Goal: Task Accomplishment & Management: Manage account settings

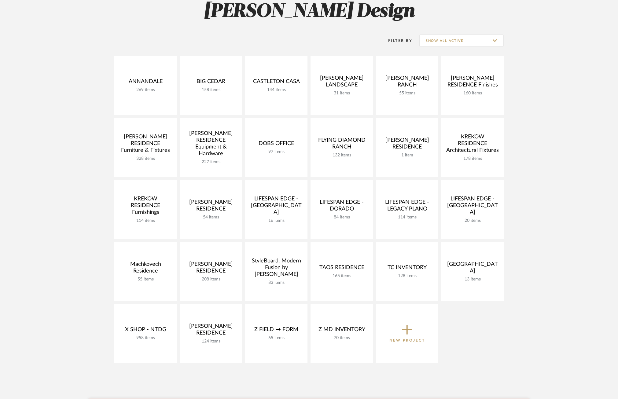
scroll to position [94, 0]
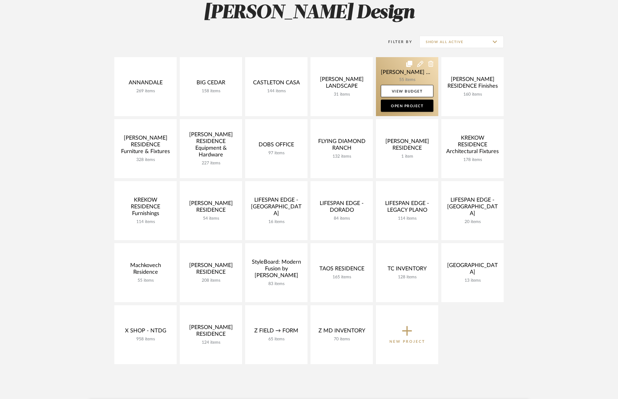
click at [391, 73] on link at bounding box center [407, 86] width 62 height 59
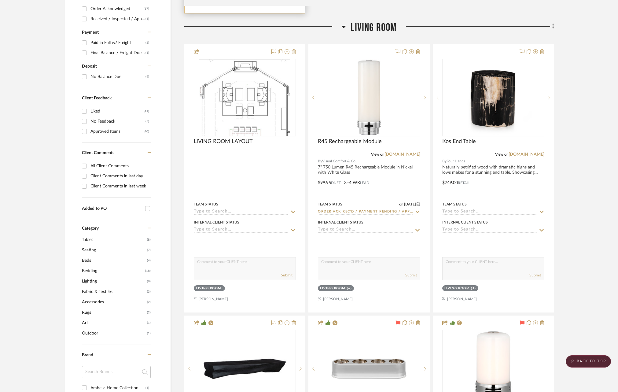
scroll to position [437, 0]
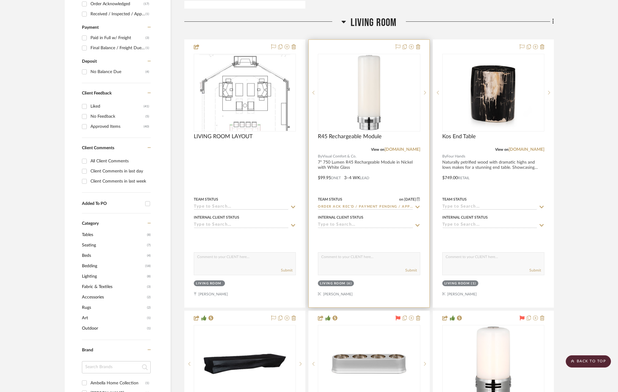
click at [419, 205] on icon at bounding box center [418, 206] width 6 height 5
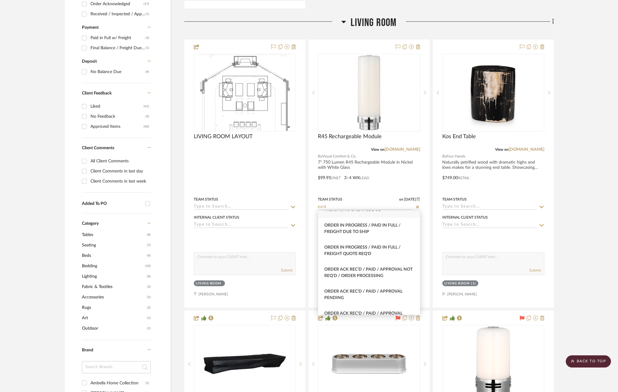
scroll to position [0, 0]
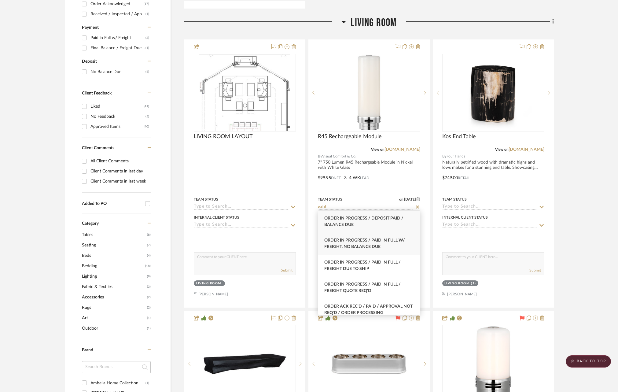
type input "paid"
click at [390, 246] on div "Order In Progress / Paid In Full w/ Freight, No Balance due" at bounding box center [369, 244] width 102 height 22
type input "9/29/2025"
type input "Order In Progress / Paid In Full w/ Freight, No Balance due"
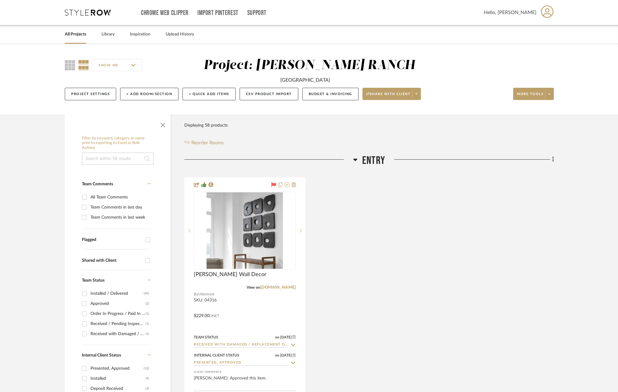
click at [75, 35] on link "All Projects" at bounding box center [75, 34] width 21 height 8
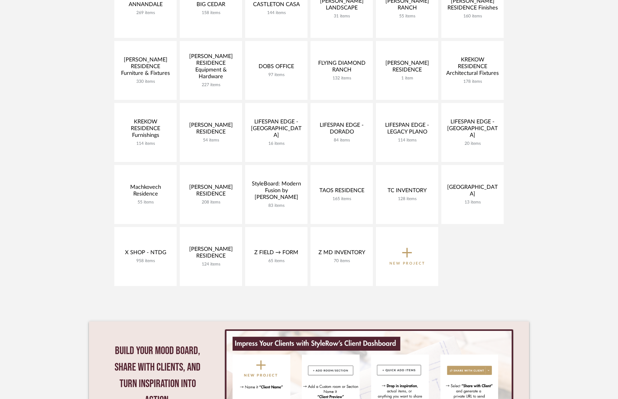
scroll to position [177, 0]
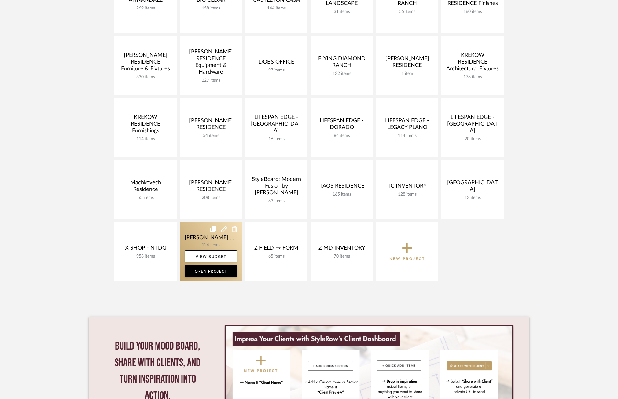
click at [194, 233] on link at bounding box center [211, 251] width 62 height 59
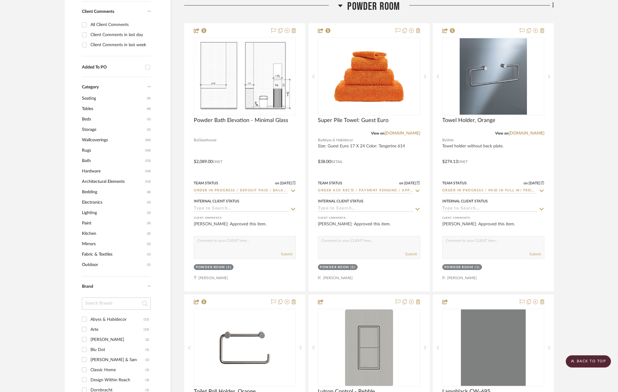
scroll to position [460, 0]
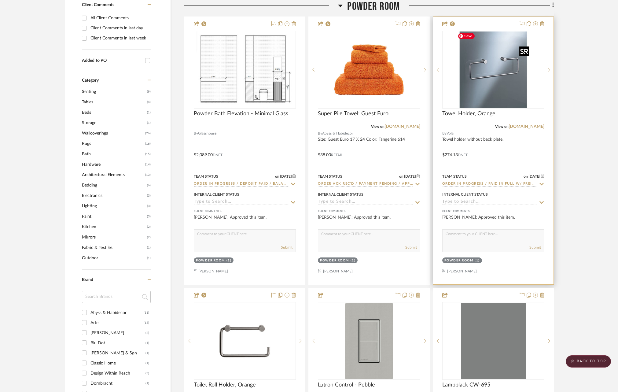
click at [493, 83] on img "0" at bounding box center [493, 69] width 76 height 76
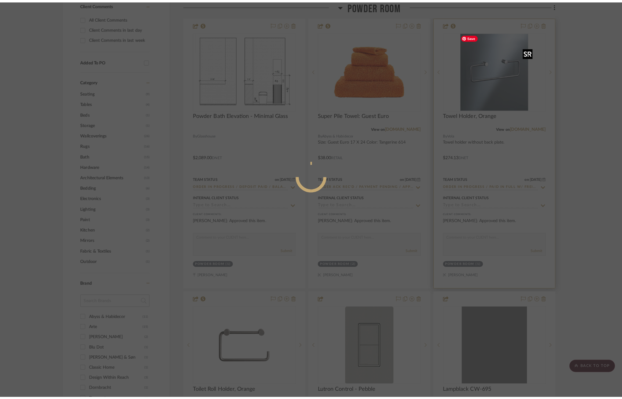
scroll to position [0, 0]
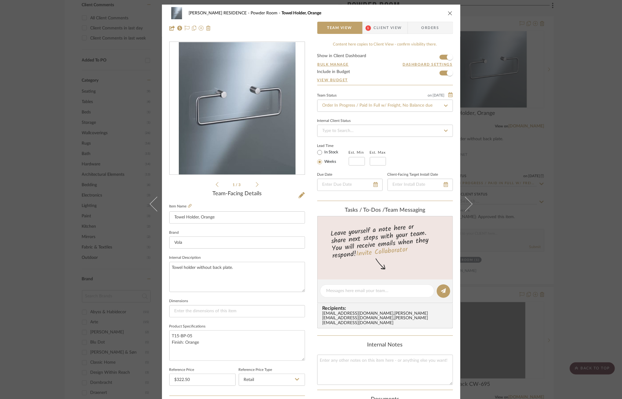
click at [388, 31] on span "Client View" at bounding box center [388, 28] width 28 height 12
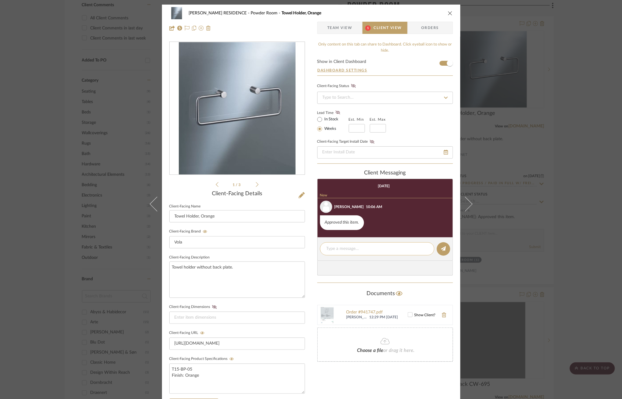
click at [353, 246] on textarea at bounding box center [376, 249] width 101 height 6
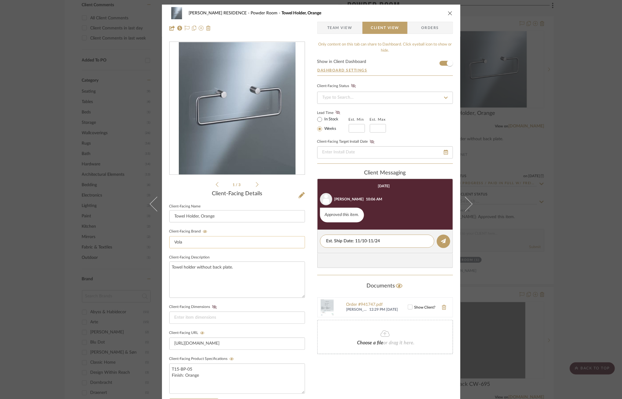
drag, startPoint x: 386, startPoint y: 243, endPoint x: 302, endPoint y: 243, distance: 84.0
click at [302, 243] on div "YANOFSKY RESIDENCE Powder Room Towel Holder, Orange Team View Client View Order…" at bounding box center [311, 259] width 298 height 509
type textarea "Est. Ship Date: 11/10-11/24"
click at [442, 239] on icon at bounding box center [443, 241] width 5 height 5
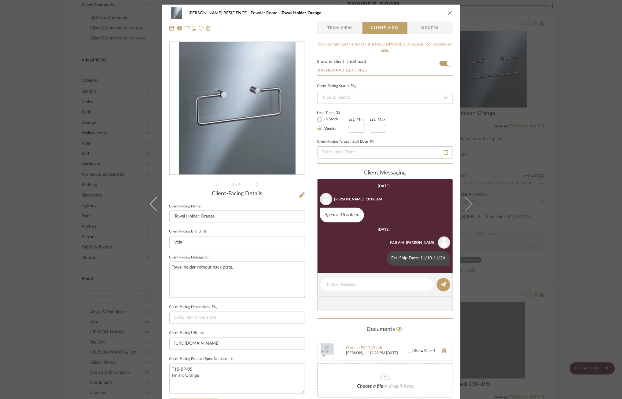
click at [540, 177] on div "YANOFSKY RESIDENCE Powder Room Towel Holder, Orange Team View Client View Order…" at bounding box center [311, 199] width 622 height 399
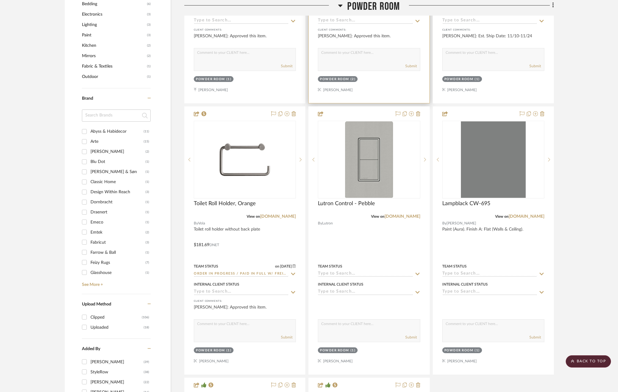
scroll to position [661, 0]
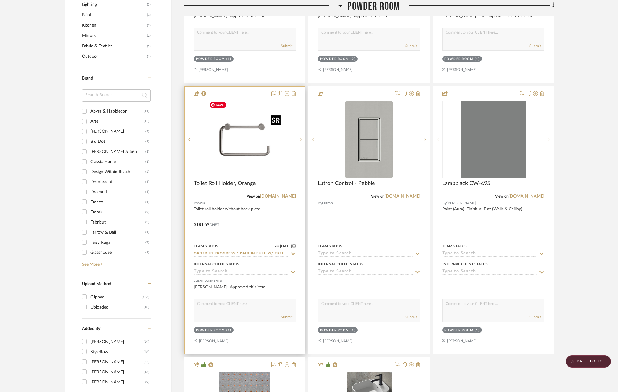
click at [0, 0] on img at bounding box center [0, 0] width 0 height 0
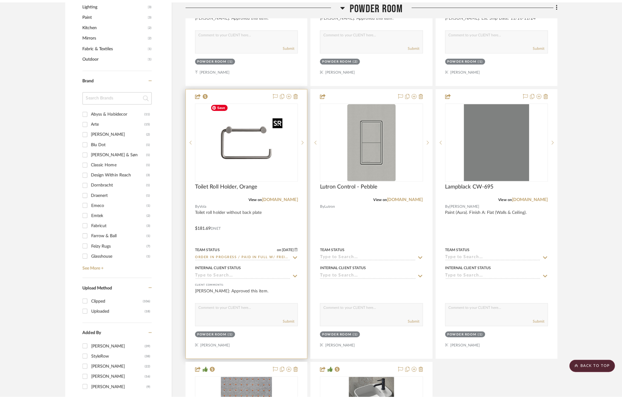
scroll to position [0, 0]
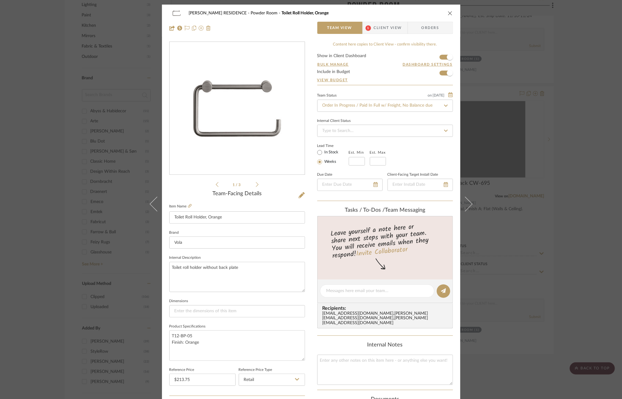
click at [371, 22] on span "1" at bounding box center [368, 28] width 11 height 12
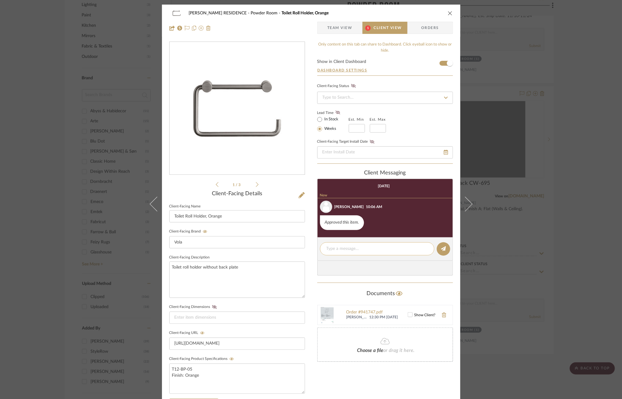
click at [369, 247] on textarea at bounding box center [376, 249] width 101 height 6
paste textarea "Est. Ship Date: 11/10-11/24"
type textarea "Est. Ship Date: 11/10-11/24"
click at [441, 247] on icon at bounding box center [443, 248] width 5 height 5
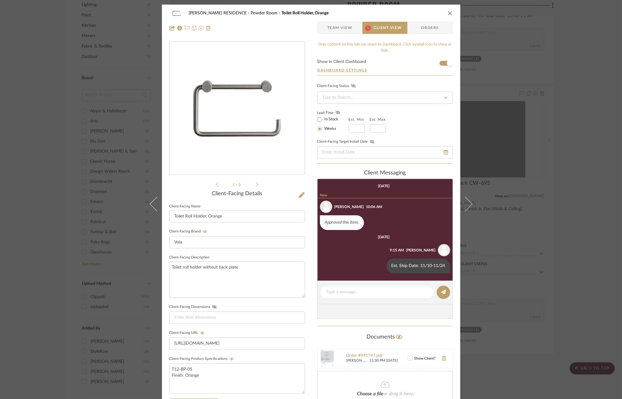
click at [513, 200] on div "YANOFSKY RESIDENCE Powder Room Toilet Roll Holder, Orange Team View 1 Client Vi…" at bounding box center [311, 199] width 622 height 399
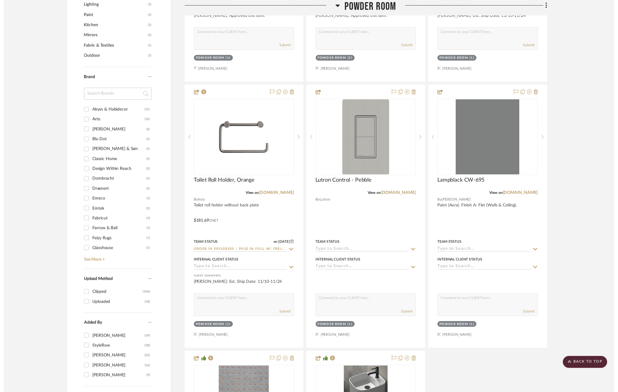
scroll to position [661, 0]
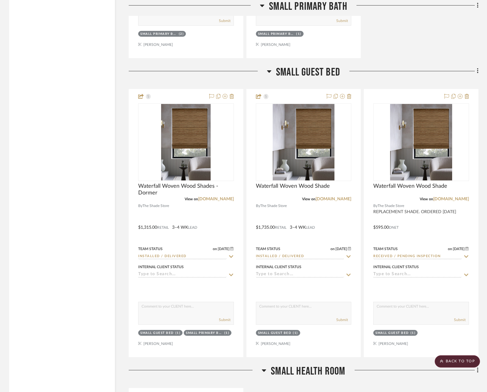
scroll to position [258, 0]
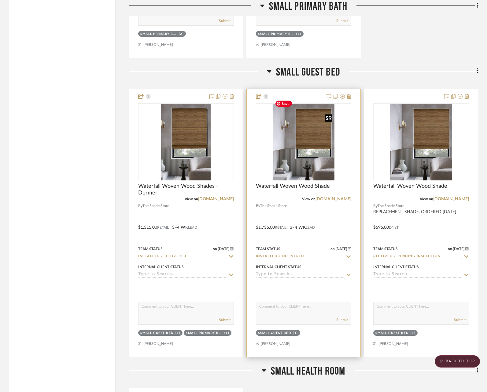
click at [299, 143] on img "0" at bounding box center [304, 142] width 62 height 76
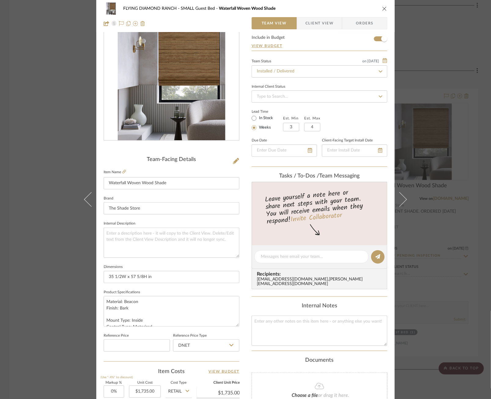
scroll to position [0, 0]
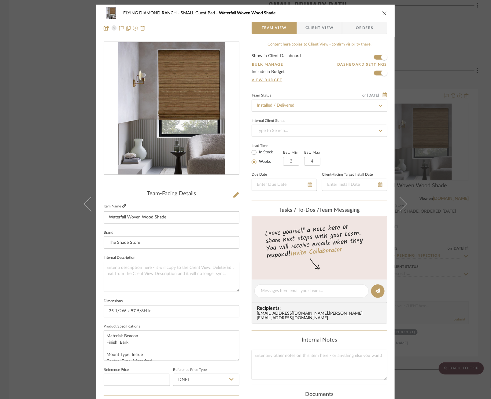
click at [122, 206] on icon at bounding box center [124, 206] width 4 height 4
